Goal: Task Accomplishment & Management: Manage account settings

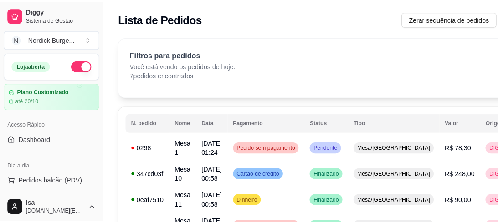
scroll to position [146, 0]
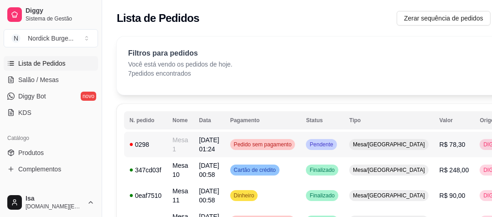
click at [154, 135] on td "0298" at bounding box center [145, 145] width 43 height 26
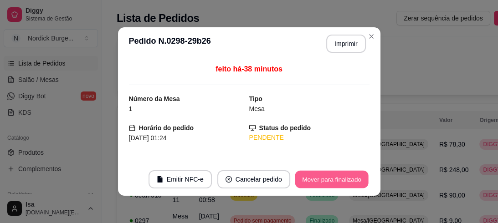
click at [312, 179] on button "Mover para finalizado" at bounding box center [331, 180] width 73 height 18
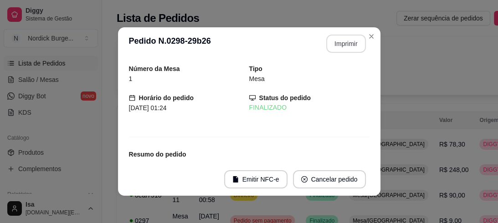
click at [337, 46] on button "Imprimir" at bounding box center [347, 44] width 40 height 18
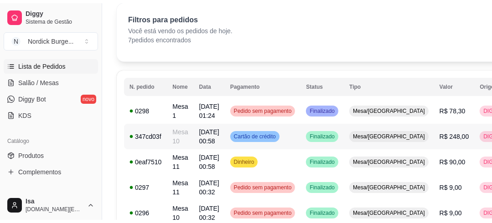
scroll to position [0, 0]
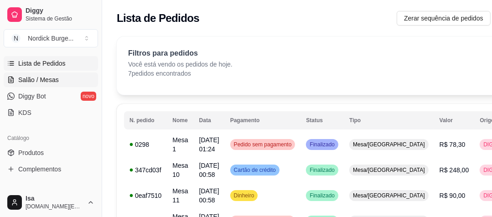
click at [38, 77] on span "Salão / Mesas" at bounding box center [38, 79] width 41 height 9
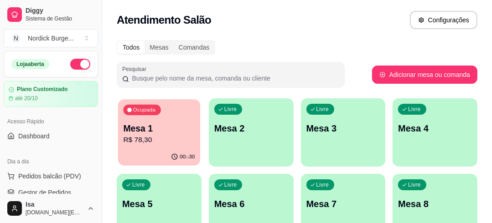
click at [177, 115] on div "Ocupada Mesa 1 R$ 78,30" at bounding box center [159, 123] width 82 height 49
click at [166, 132] on p "Mesa 1" at bounding box center [159, 128] width 74 height 13
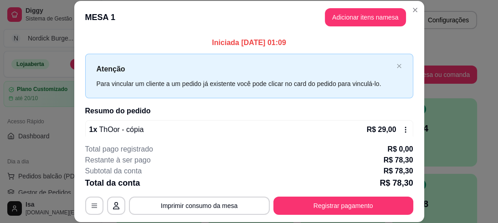
scroll to position [28, 0]
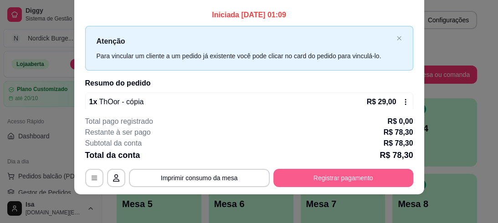
click at [325, 176] on button "Registrar pagamento" at bounding box center [344, 178] width 140 height 18
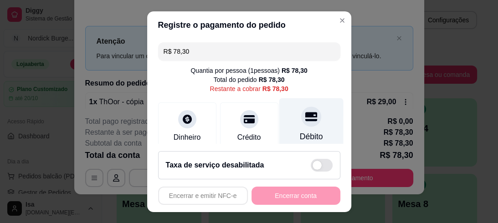
click at [305, 120] on icon at bounding box center [311, 116] width 12 height 9
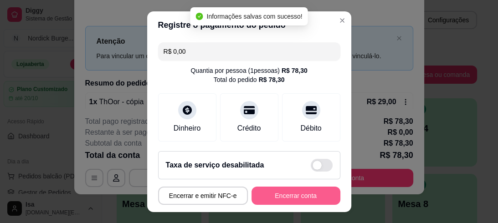
type input "R$ 0,00"
click at [300, 198] on button "Encerrar conta" at bounding box center [296, 196] width 86 height 18
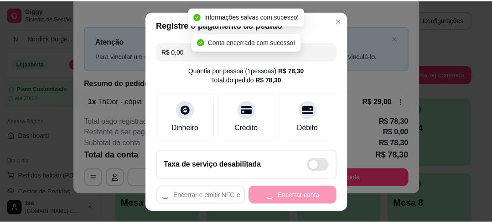
scroll to position [0, 0]
